Goal: Information Seeking & Learning: Learn about a topic

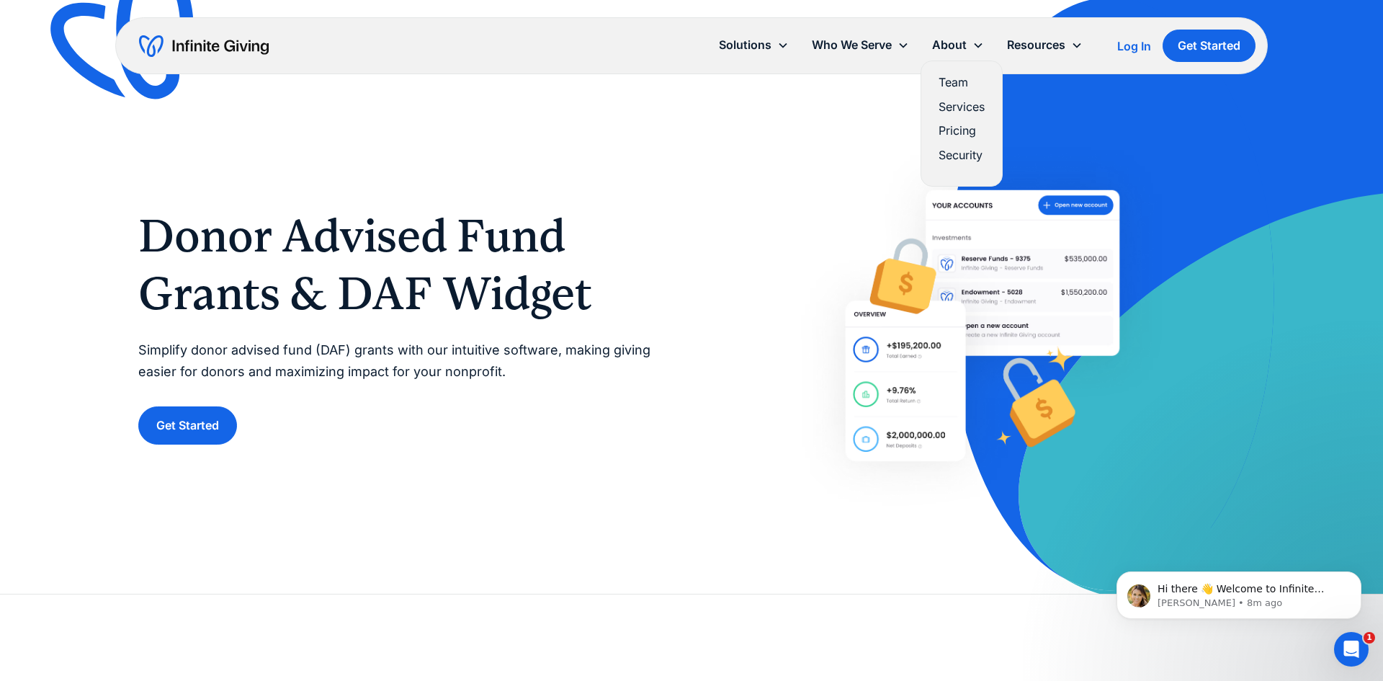
click at [961, 129] on link "Pricing" at bounding box center [962, 130] width 46 height 19
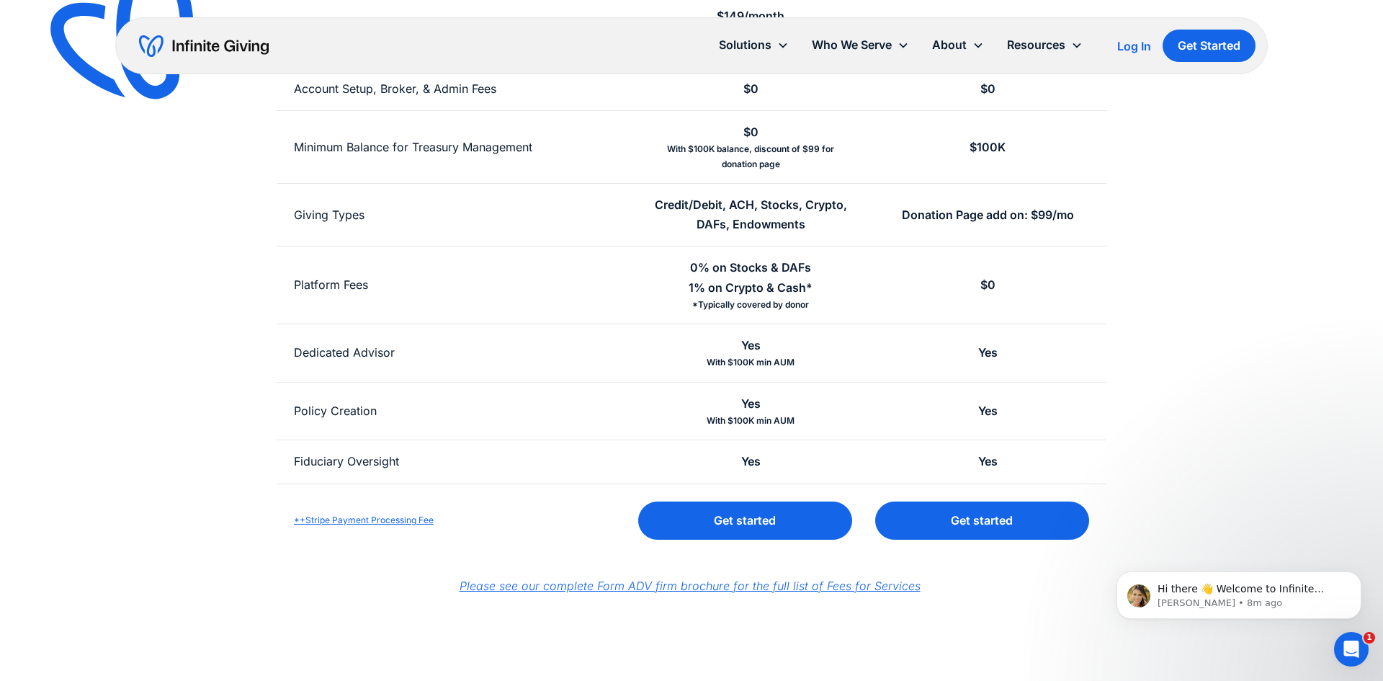
scroll to position [451, 0]
